Goal: Task Accomplishment & Management: Manage account settings

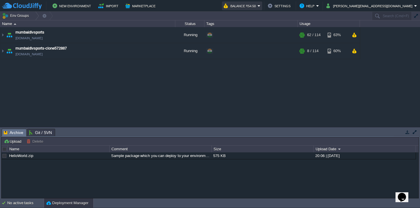
click at [258, 8] on button "Balance ₹54.50" at bounding box center [241, 5] width 34 height 7
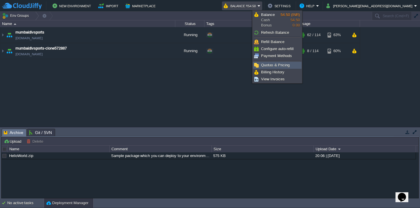
click at [267, 64] on span "Quotas & Pricing" at bounding box center [275, 65] width 29 height 4
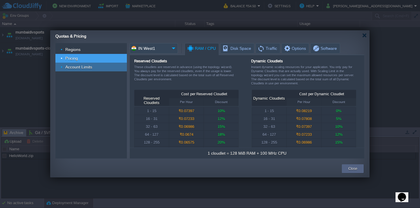
click at [85, 71] on div "Account Limits" at bounding box center [91, 67] width 72 height 9
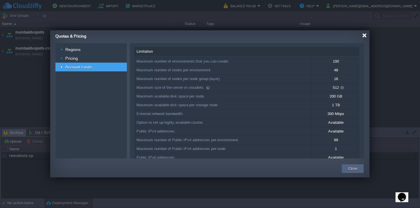
click at [366, 37] on div at bounding box center [365, 35] width 4 height 4
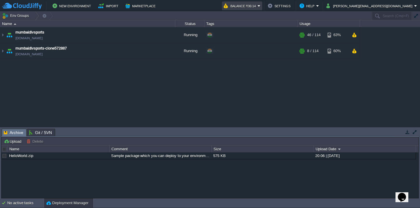
click at [261, 8] on em "Balance ₹30.14" at bounding box center [242, 5] width 37 height 7
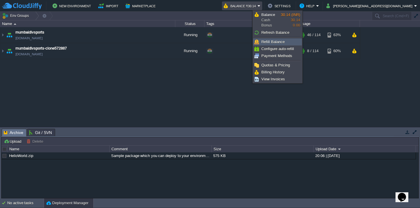
click at [281, 44] on link "Refill Balance" at bounding box center [278, 42] width 48 height 6
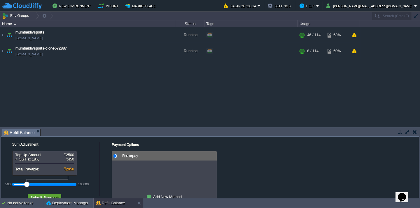
scroll to position [15, 0]
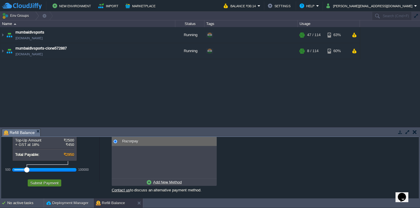
click at [42, 184] on button "Submit Payment" at bounding box center [45, 183] width 32 height 5
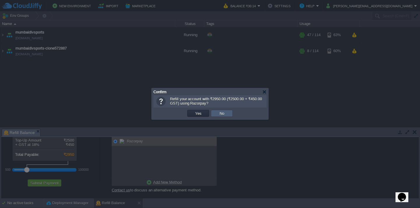
click at [225, 112] on button "No" at bounding box center [222, 113] width 8 height 5
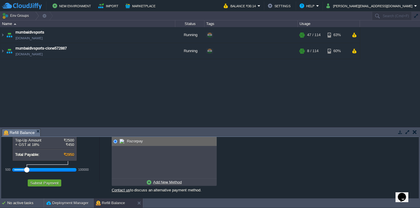
click at [171, 183] on u "Add New Method" at bounding box center [167, 182] width 29 height 4
radio input "true"
click at [115, 144] on div "Payment Options No payment methods available Razorpay Add New Method Credit/Deb…" at bounding box center [258, 161] width 317 height 76
click at [44, 184] on button "Submit Payment" at bounding box center [45, 183] width 32 height 5
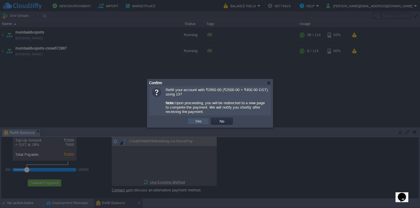
click at [196, 124] on button "Yes" at bounding box center [199, 121] width 10 height 5
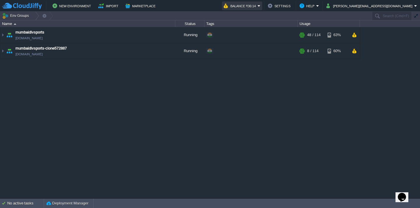
click at [258, 6] on button "Balance ₹30.14" at bounding box center [241, 5] width 34 height 7
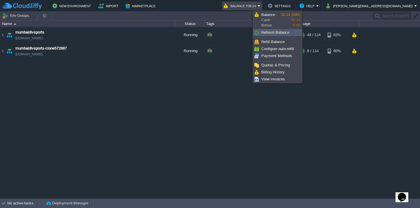
click at [281, 32] on span "Refresh Balance" at bounding box center [276, 32] width 28 height 4
click at [276, 33] on span "Refresh Balance" at bounding box center [276, 32] width 28 height 4
click at [268, 43] on span "Refill Balance" at bounding box center [273, 42] width 23 height 4
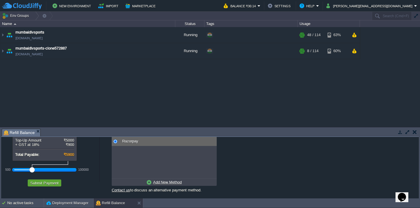
drag, startPoint x: 27, startPoint y: 170, endPoint x: 31, endPoint y: 170, distance: 4.1
click at [31, 170] on div at bounding box center [31, 170] width 5 height 5
click at [48, 185] on button "Submit Payment" at bounding box center [45, 183] width 32 height 5
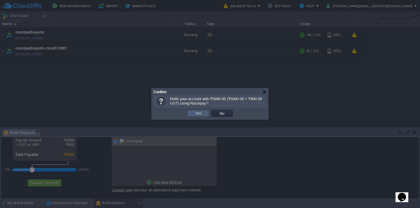
click at [198, 115] on button "Yes" at bounding box center [199, 113] width 10 height 5
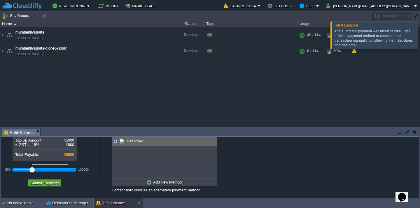
click at [163, 183] on u "Add New Method" at bounding box center [167, 182] width 29 height 4
radio input "true"
click at [116, 142] on div "Payment Options No payment methods available Razorpay Add New Method Credit/Deb…" at bounding box center [258, 161] width 317 height 76
click at [46, 183] on button "Submit Payment" at bounding box center [45, 183] width 32 height 5
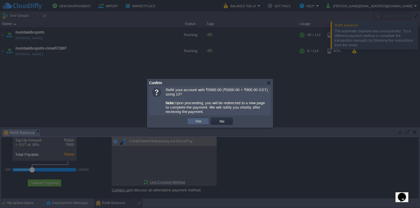
click at [200, 124] on button "Yes" at bounding box center [199, 121] width 10 height 5
